Goal: Check status: Check status

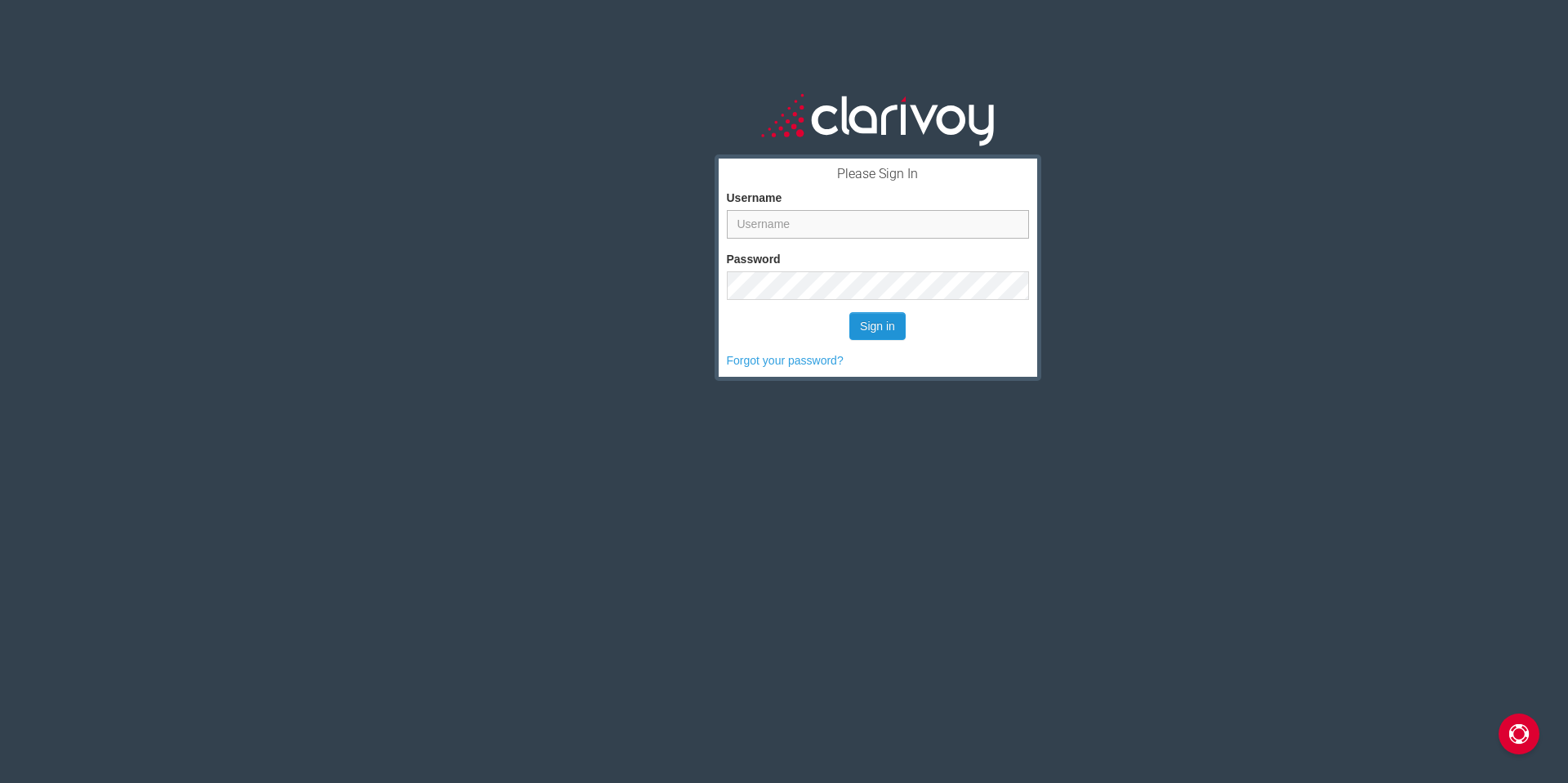
type input "fdees"
click at [875, 332] on button "Sign in" at bounding box center [878, 325] width 57 height 27
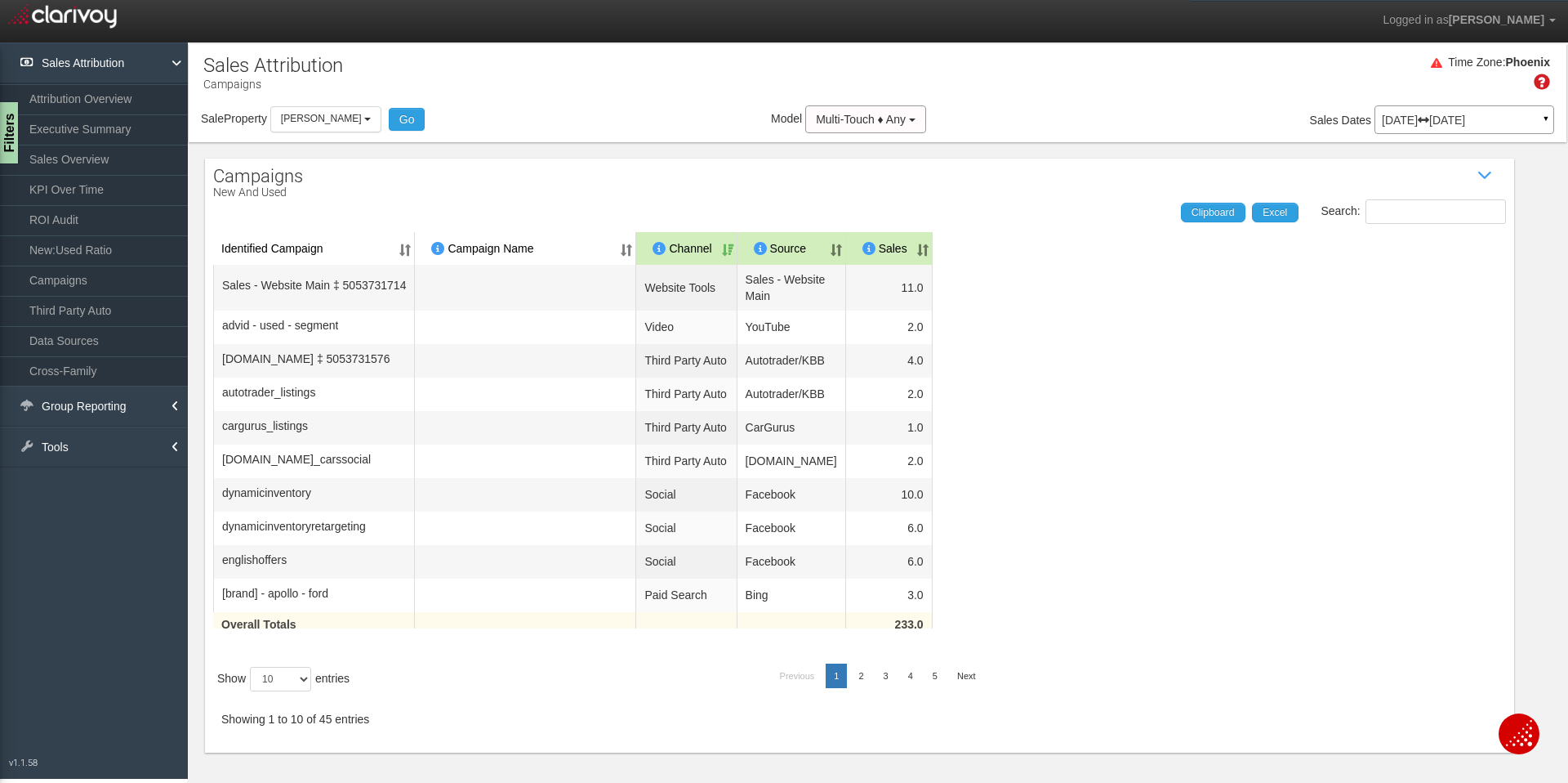
click at [1486, 127] on div "[DATE] [DATE] ▼" at bounding box center [1464, 120] width 179 height 28
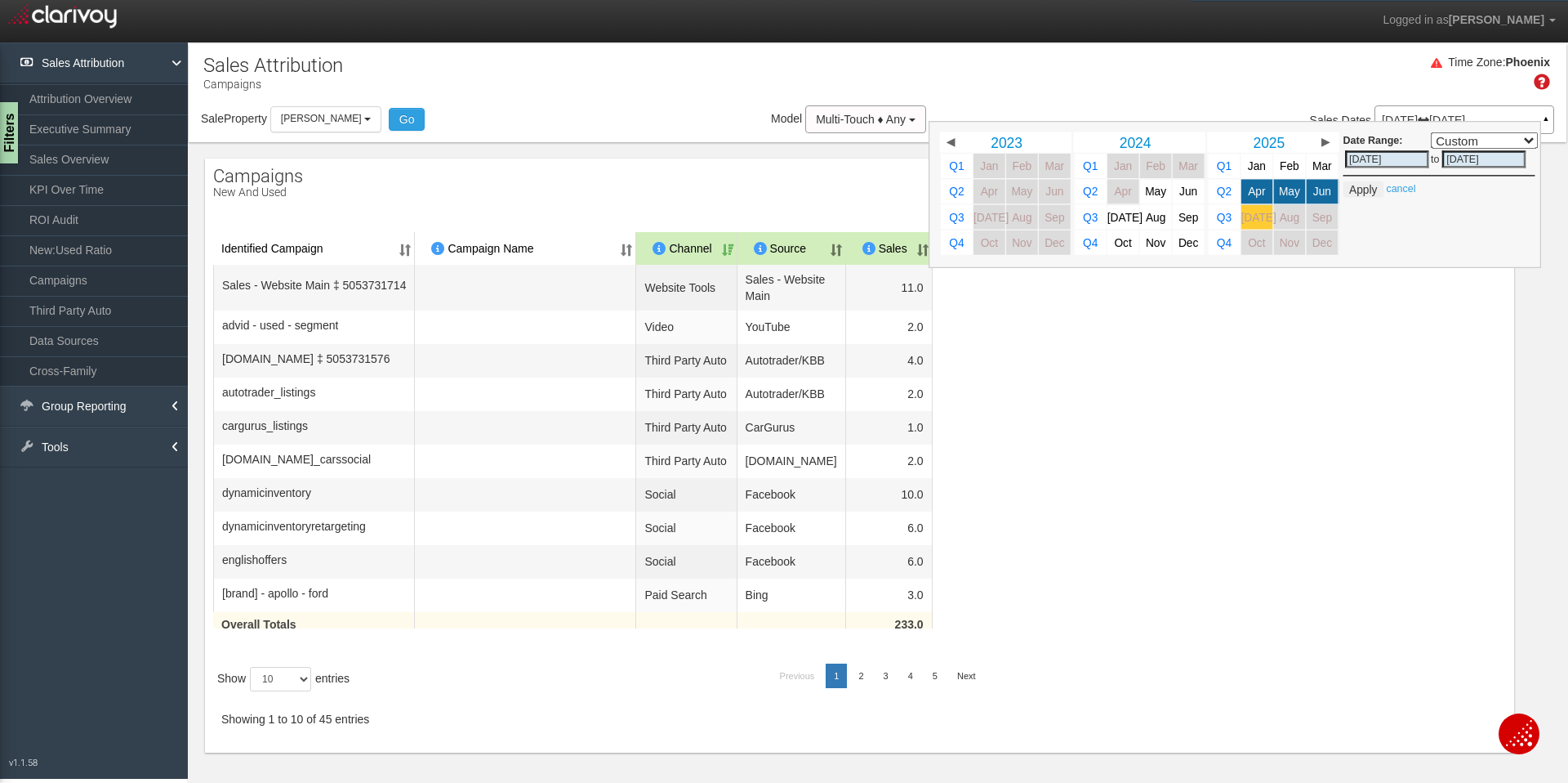
click at [1242, 217] on span "[DATE]" at bounding box center [1258, 216] width 35 height 12
select select ","
type input "[DATE]"
click at [1352, 195] on button "Apply" at bounding box center [1363, 189] width 40 height 16
